Goal: Book appointment/travel/reservation

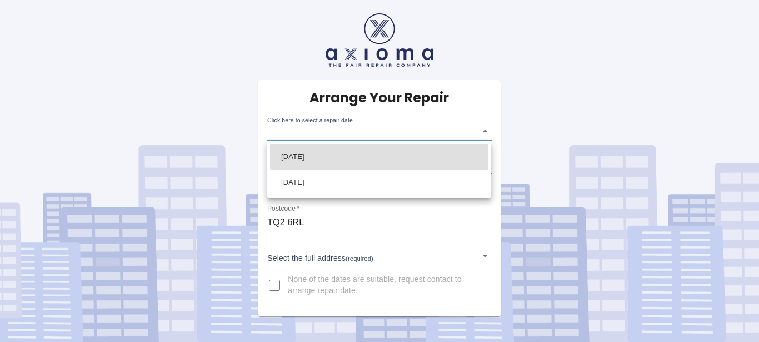
click at [485, 131] on body "Arrange Your Repair Click here to select a repair date ​ Phone Number   * 07454…" at bounding box center [379, 171] width 759 height 342
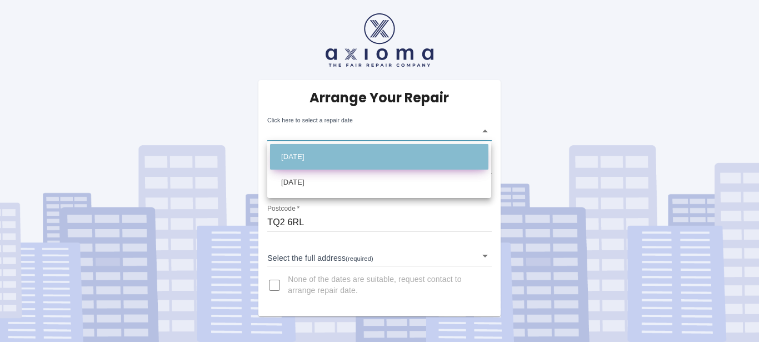
click at [392, 160] on li "Thu Oct 30 2025" at bounding box center [379, 157] width 218 height 26
type input "2025-10-30T00:00:00.000Z"
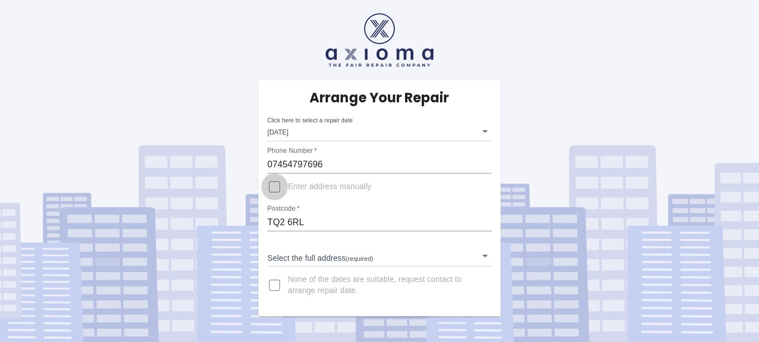
click at [272, 187] on input "Enter address manually" at bounding box center [274, 186] width 27 height 27
checkbox input "true"
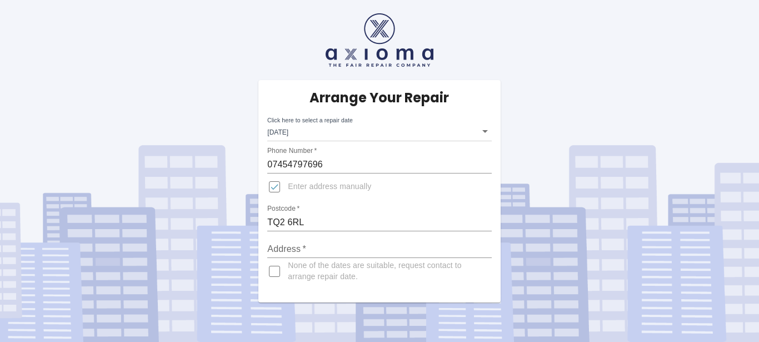
click at [293, 247] on input "Address   *" at bounding box center [379, 249] width 224 height 18
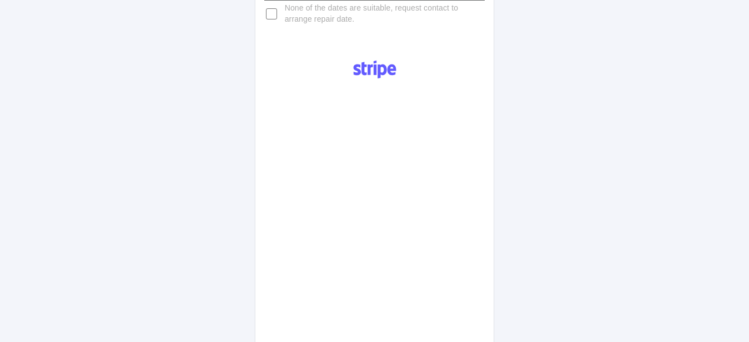
scroll to position [283, 0]
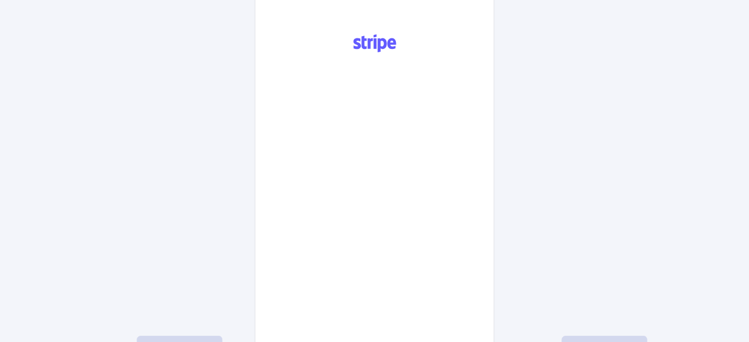
type input "Madeira, Huxtable Hill, Torquay"
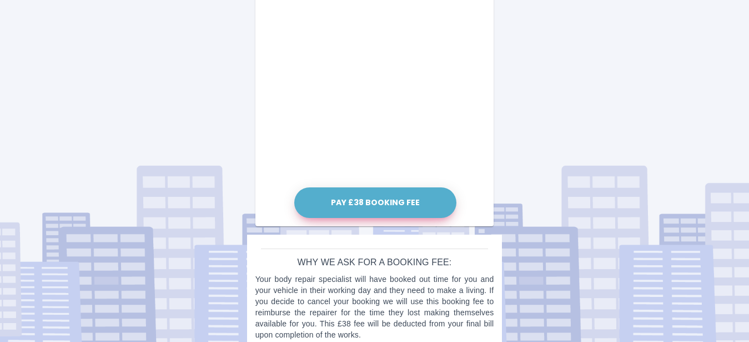
scroll to position [471, 0]
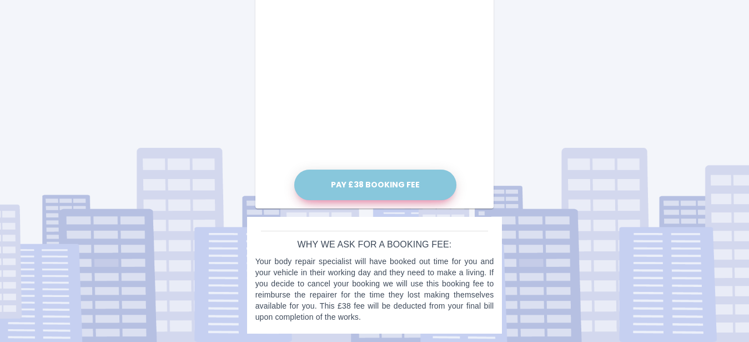
click at [374, 189] on button "Pay £38 Booking Fee" at bounding box center [375, 184] width 162 height 31
